Goal: Communication & Community: Answer question/provide support

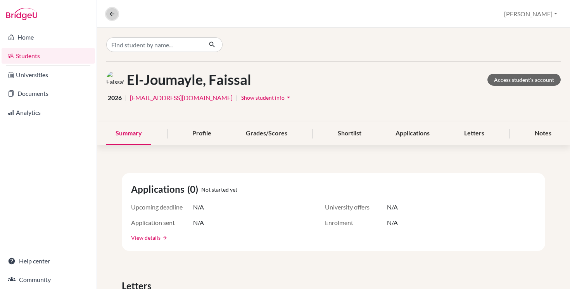
click at [109, 16] on icon at bounding box center [112, 13] width 7 height 7
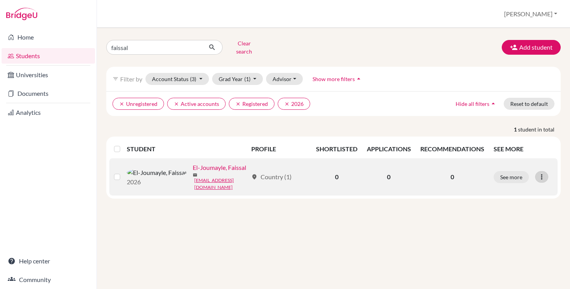
click at [540, 173] on icon at bounding box center [542, 177] width 8 height 8
click at [123, 172] on label at bounding box center [123, 172] width 0 height 0
click at [0, 0] on input "checkbox" at bounding box center [0, 0] width 0 height 0
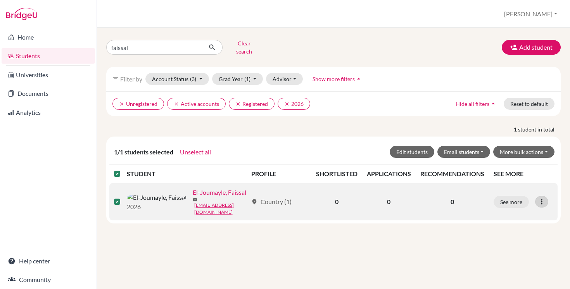
click at [539, 199] on div at bounding box center [542, 202] width 13 height 12
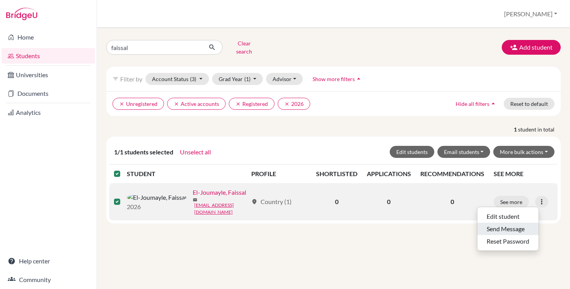
click at [523, 227] on button "Send Message" at bounding box center [508, 229] width 61 height 12
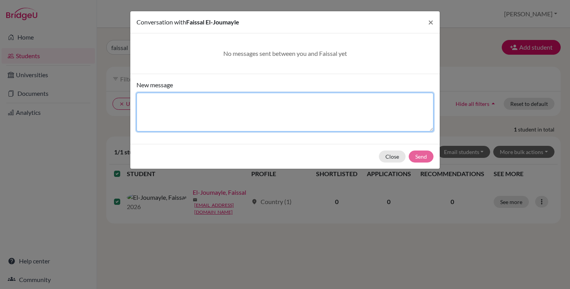
click at [260, 107] on textarea "New message" at bounding box center [285, 112] width 297 height 39
type textarea "Hi Faissal, Make sure you try at least one assessment [DATE]! [PERSON_NAME]"
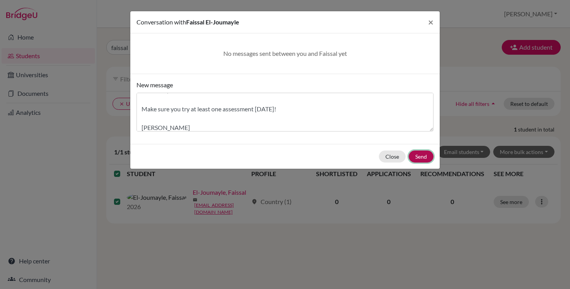
click at [416, 157] on button "Send" at bounding box center [421, 157] width 25 height 12
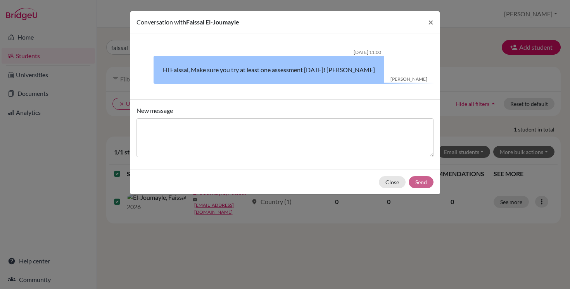
scroll to position [0, 0]
